Goal: Transaction & Acquisition: Subscribe to service/newsletter

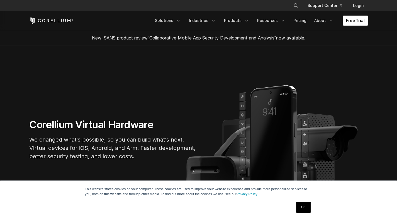
drag, startPoint x: 300, startPoint y: 205, endPoint x: 296, endPoint y: 201, distance: 5.9
click at [300, 205] on link "OK" at bounding box center [303, 207] width 14 height 11
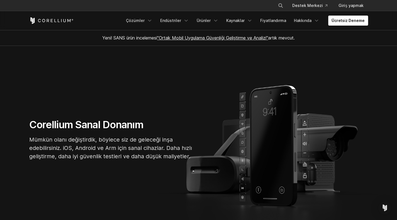
click at [0, 93] on section "Corellium Sanal Donanım Mümkün olanı değiştirdik, böylece siz de geleceği inşa …" at bounding box center [198, 142] width 397 height 192
click at [280, 21] on font "Fiyatlandırma" at bounding box center [273, 20] width 26 height 5
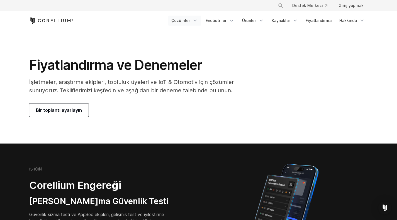
click at [186, 22] on font "Çözümler" at bounding box center [180, 20] width 19 height 5
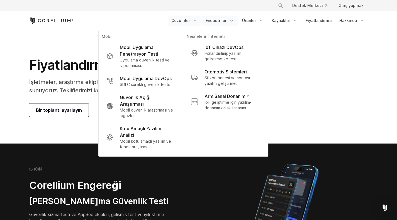
click at [223, 23] on link "Endüstriler" at bounding box center [219, 21] width 35 height 10
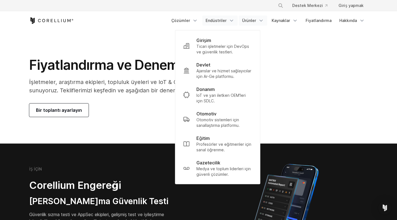
click at [248, 19] on font "Ürünler" at bounding box center [249, 20] width 14 height 5
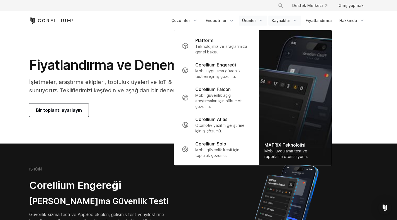
click at [285, 21] on font "Kaynaklar" at bounding box center [281, 20] width 18 height 5
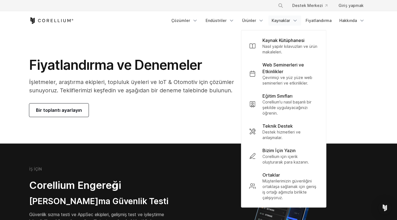
drag, startPoint x: 361, startPoint y: 74, endPoint x: 363, endPoint y: 68, distance: 6.8
click at [362, 74] on div "Fiyatlandırma ve Denemeler İşletmeler, araştırma ekipleri, topluluk üyeleri ve …" at bounding box center [199, 87] width 350 height 60
